Goal: Task Accomplishment & Management: Manage account settings

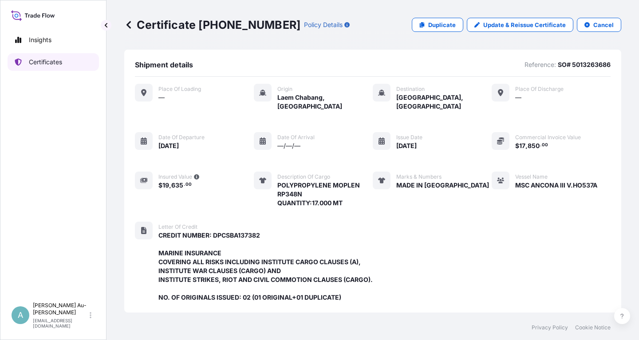
scroll to position [262, 0]
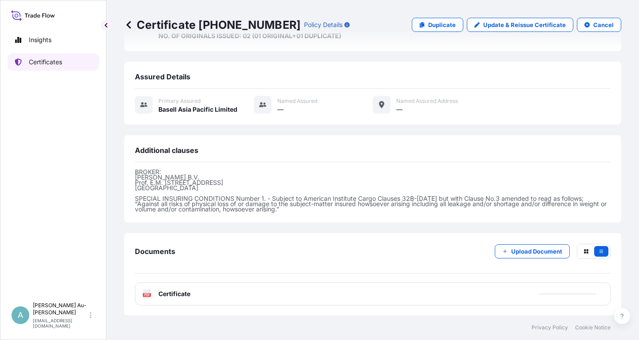
click at [46, 64] on p "Certificates" at bounding box center [45, 62] width 33 height 9
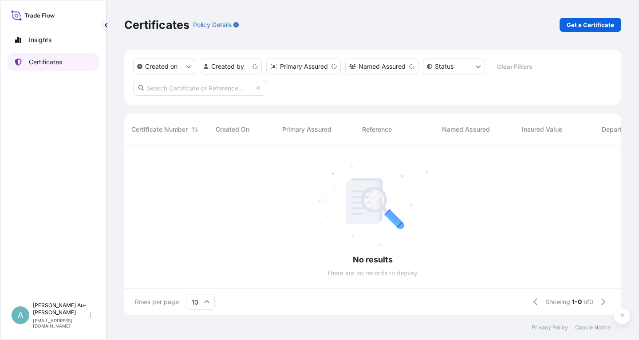
scroll to position [175, 497]
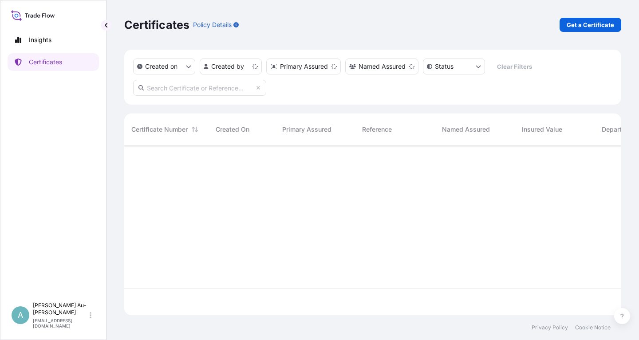
click at [189, 91] on input "text" at bounding box center [199, 88] width 133 height 16
type input "5"
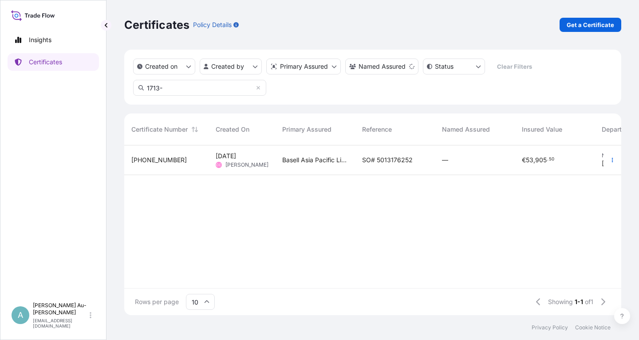
type input "1713-"
click at [375, 161] on span "SO# 5013176252" at bounding box center [387, 160] width 51 height 9
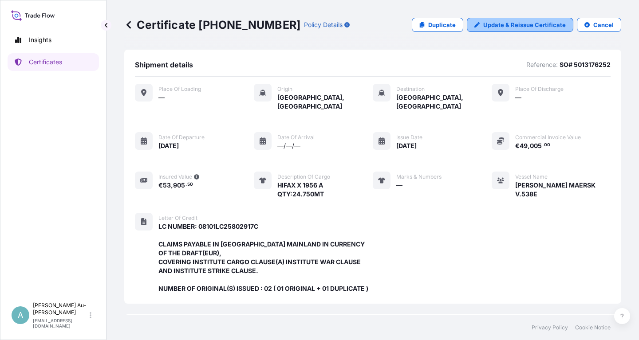
click at [499, 21] on p "Update & Reissue Certificate" at bounding box center [524, 24] width 83 height 9
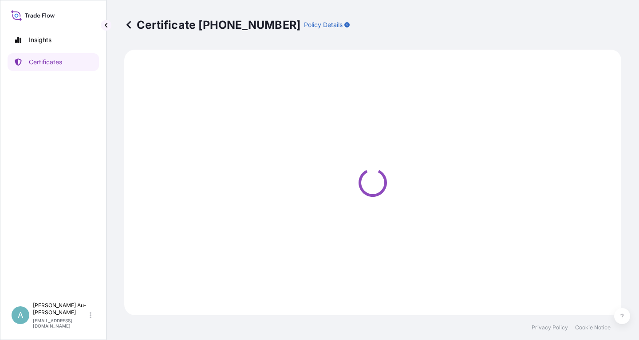
select select "Sea"
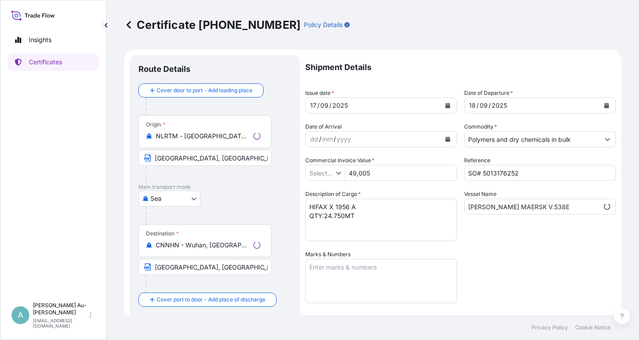
type input "€ EUR"
select select "32034"
click at [446, 105] on icon "Calendar" at bounding box center [447, 105] width 5 height 5
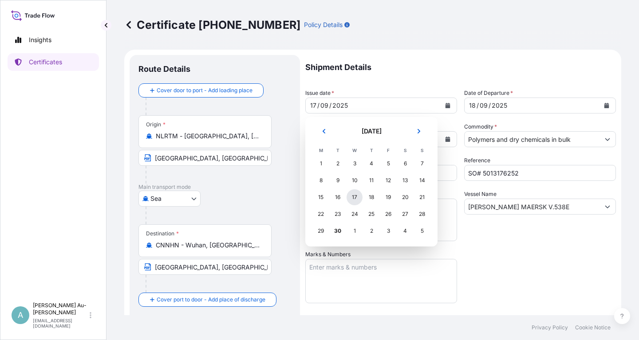
click at [356, 199] on div "17" at bounding box center [354, 197] width 16 height 16
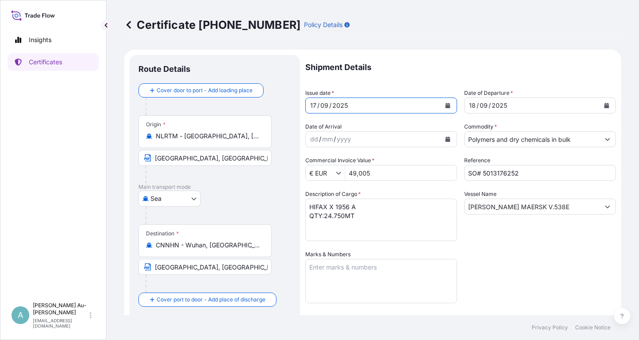
click at [558, 268] on div "Shipment Details Issue date * [DATE] Date of Departure * [DATE] Date of Arrival…" at bounding box center [460, 283] width 310 height 456
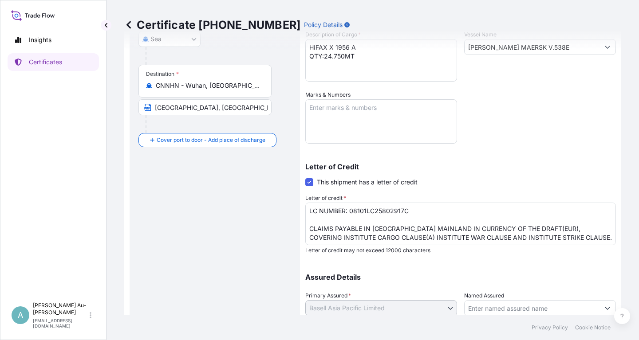
click at [198, 111] on input "[GEOGRAPHIC_DATA], [GEOGRAPHIC_DATA]" at bounding box center [204, 107] width 133 height 16
type input "WUHAN [GEOGRAPHIC_DATA]"
drag, startPoint x: 531, startPoint y: 122, endPoint x: 514, endPoint y: 126, distance: 17.3
click at [525, 125] on div "Shipment Details Issue date * [DATE] Date of Departure * [DATE] Date of Arrival…" at bounding box center [460, 123] width 310 height 456
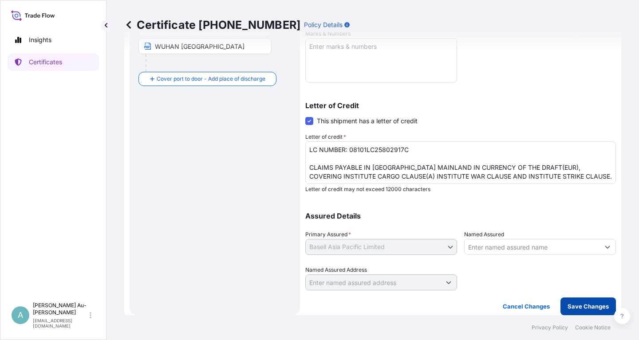
click at [590, 307] on p "Save Changes" at bounding box center [587, 306] width 41 height 9
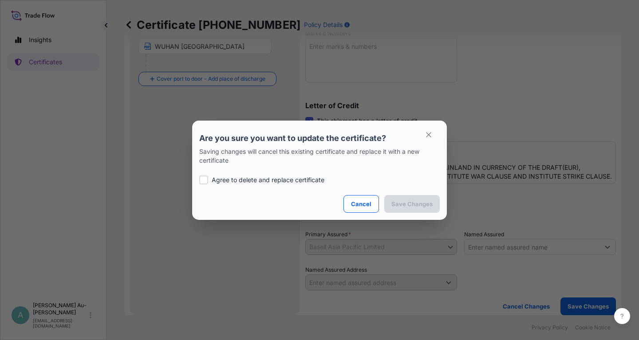
click at [253, 177] on p "Agree to delete and replace certificate" at bounding box center [268, 180] width 113 height 9
checkbox input "true"
click at [400, 199] on button "Save Changes" at bounding box center [411, 204] width 55 height 18
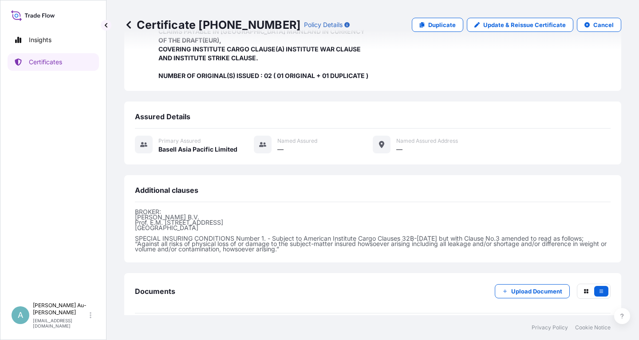
scroll to position [244, 0]
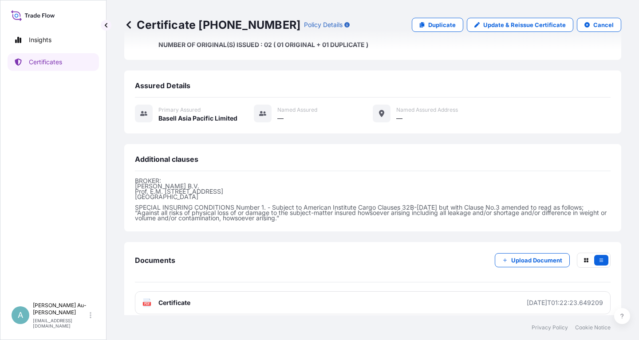
click at [244, 299] on link "PDF Certificate [DATE]T01:22:23.649209" at bounding box center [373, 302] width 476 height 23
